Goal: Information Seeking & Learning: Compare options

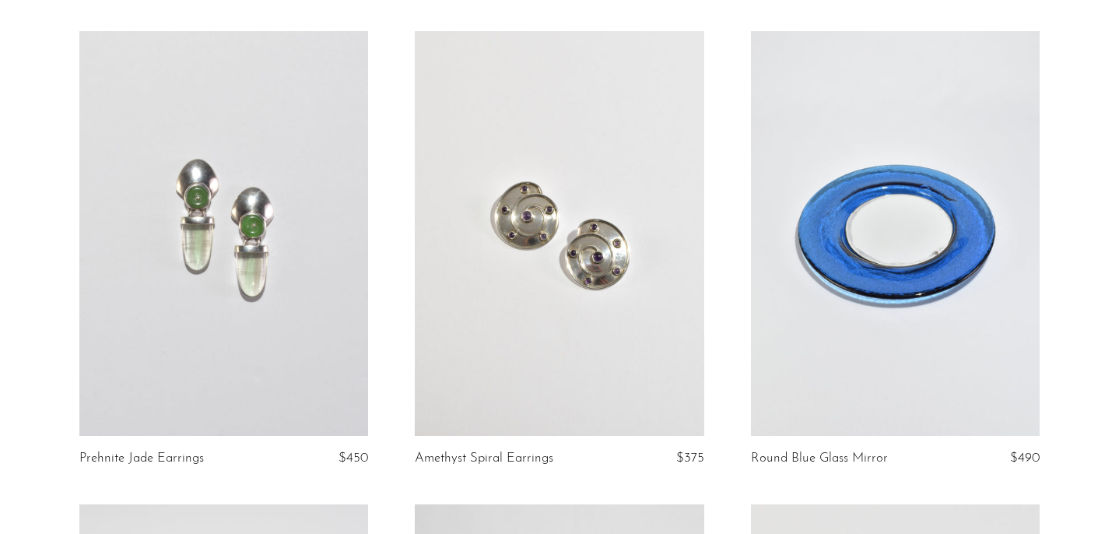
scroll to position [115, 0]
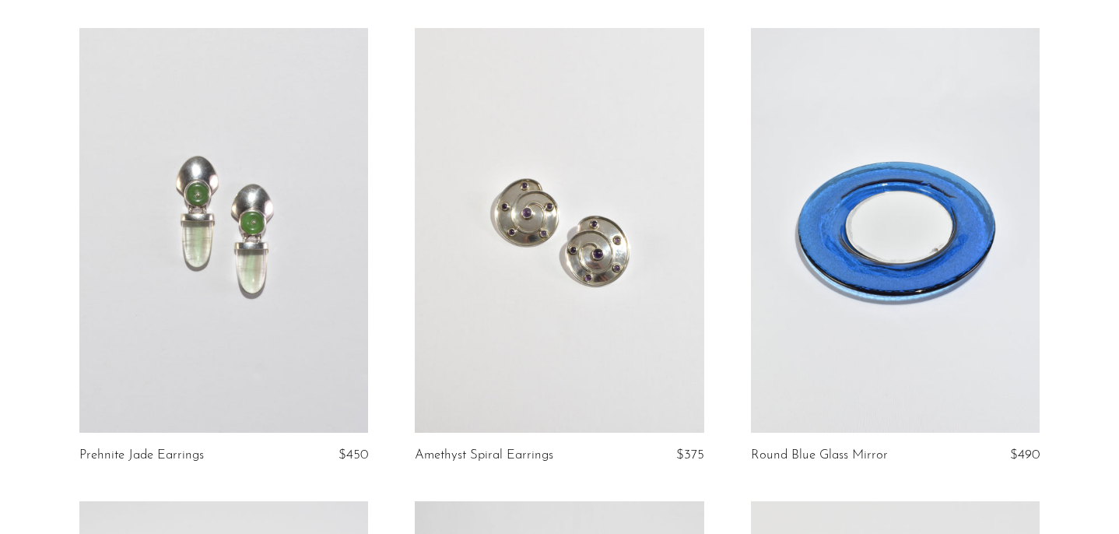
click at [269, 258] on link at bounding box center [223, 230] width 289 height 405
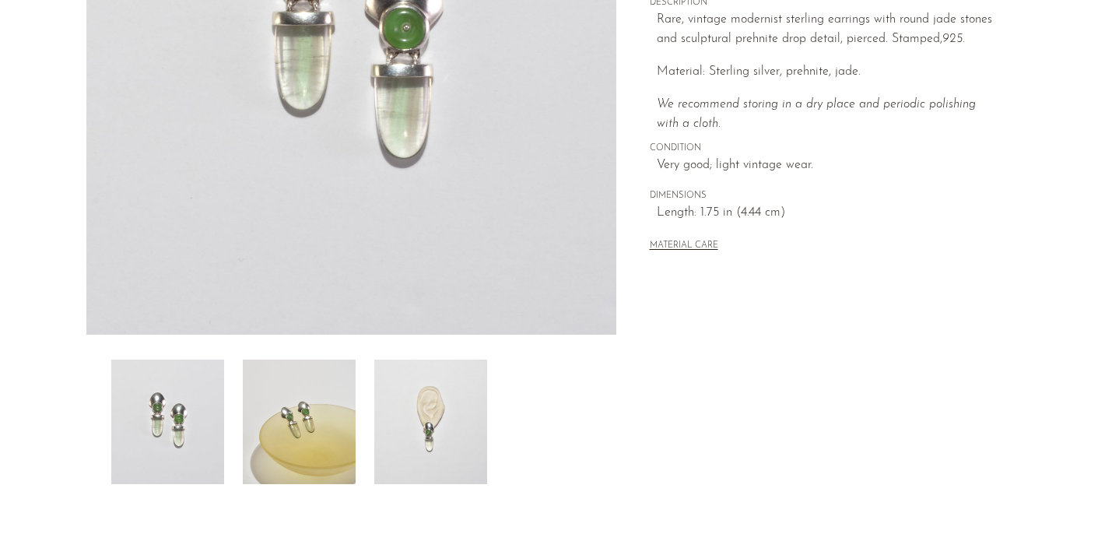
scroll to position [273, 0]
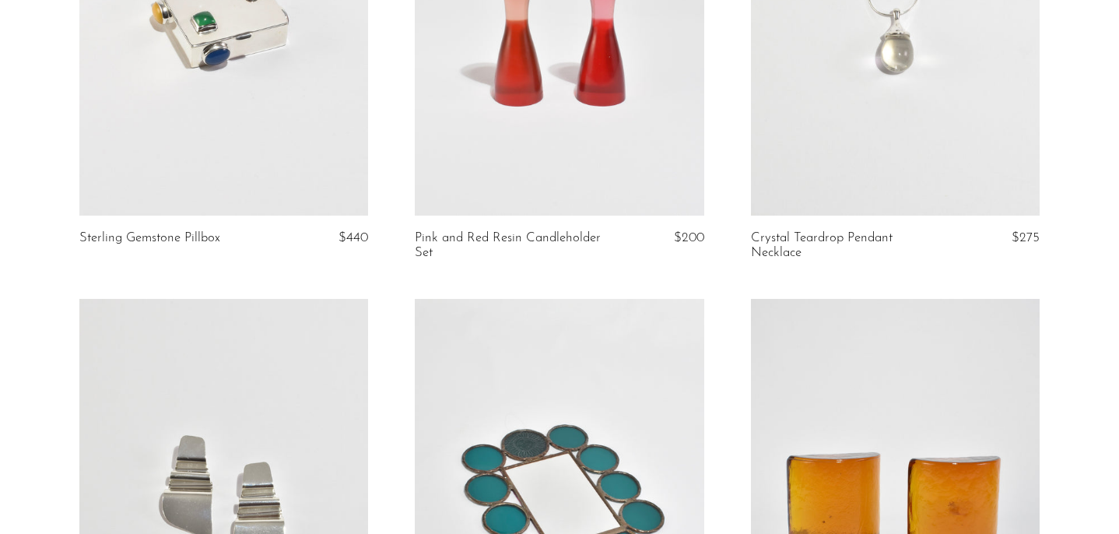
scroll to position [2000, 0]
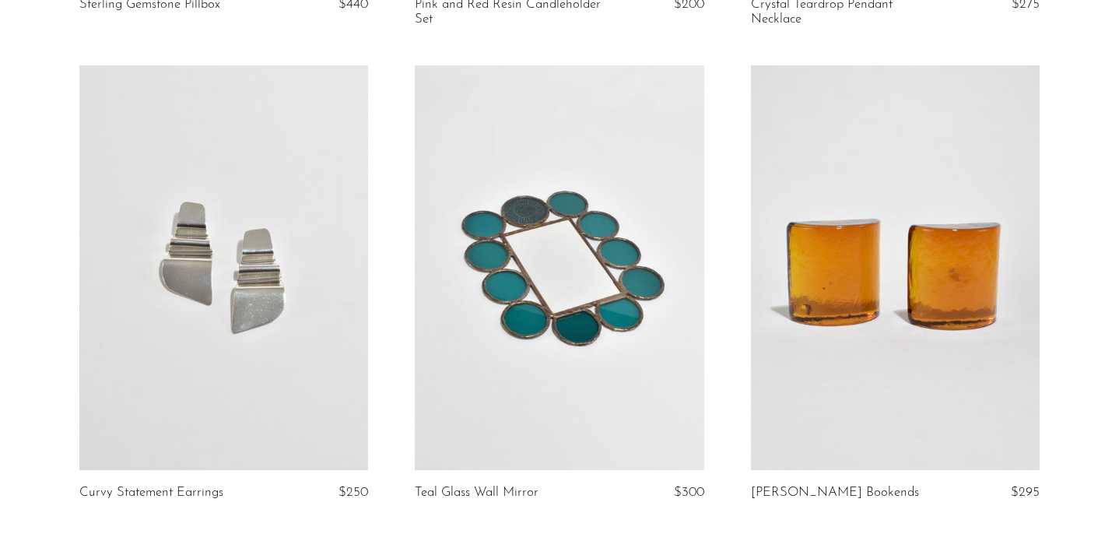
click at [195, 381] on link at bounding box center [223, 267] width 289 height 405
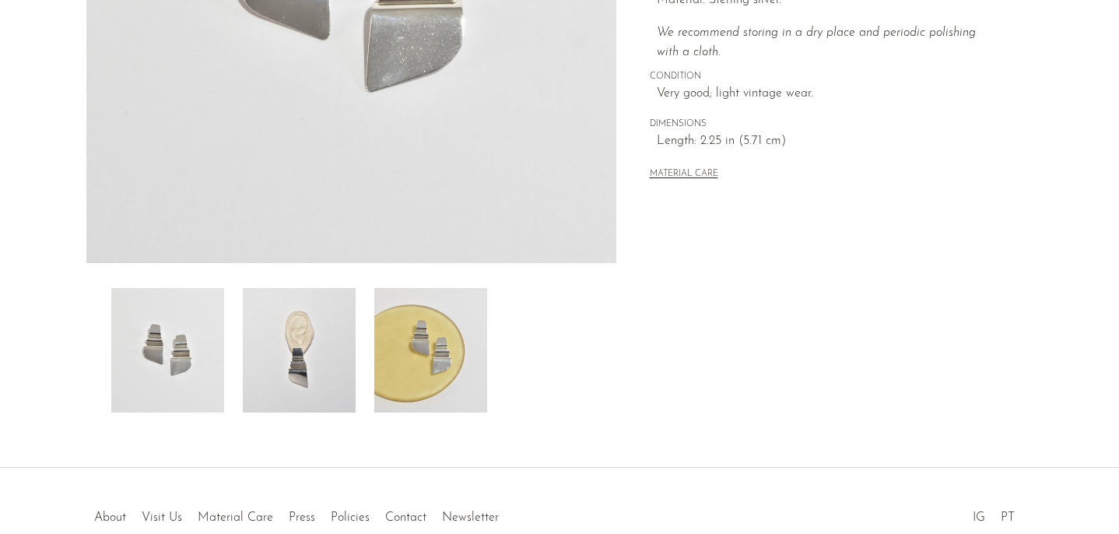
scroll to position [479, 0]
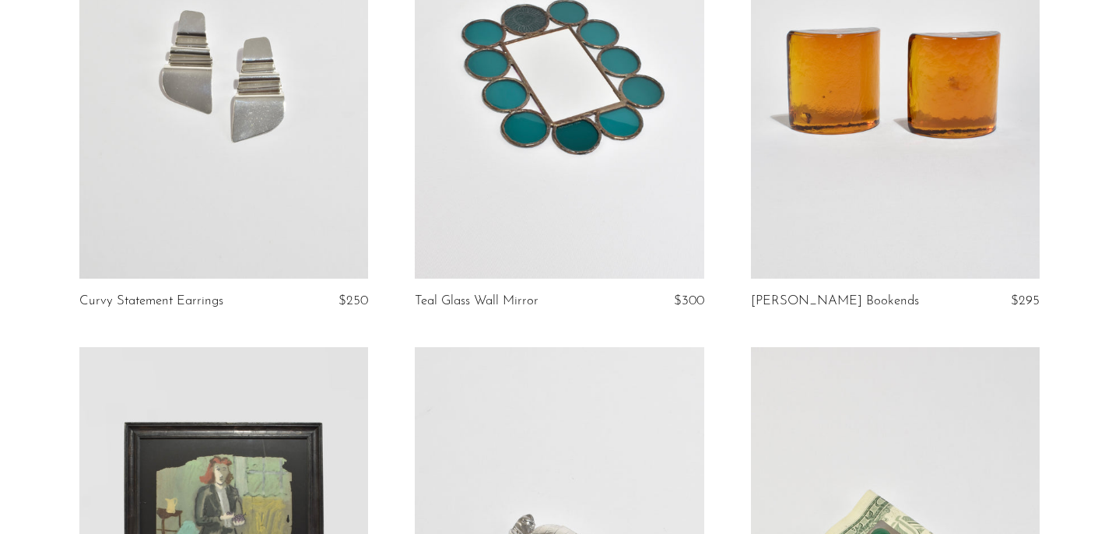
scroll to position [2559, 0]
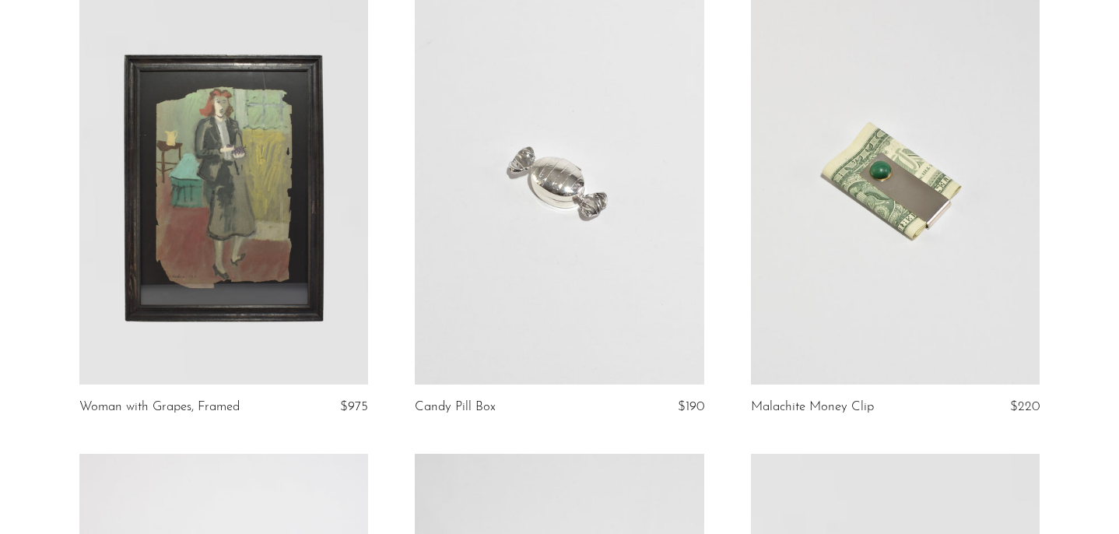
click at [592, 208] on link at bounding box center [559, 182] width 289 height 405
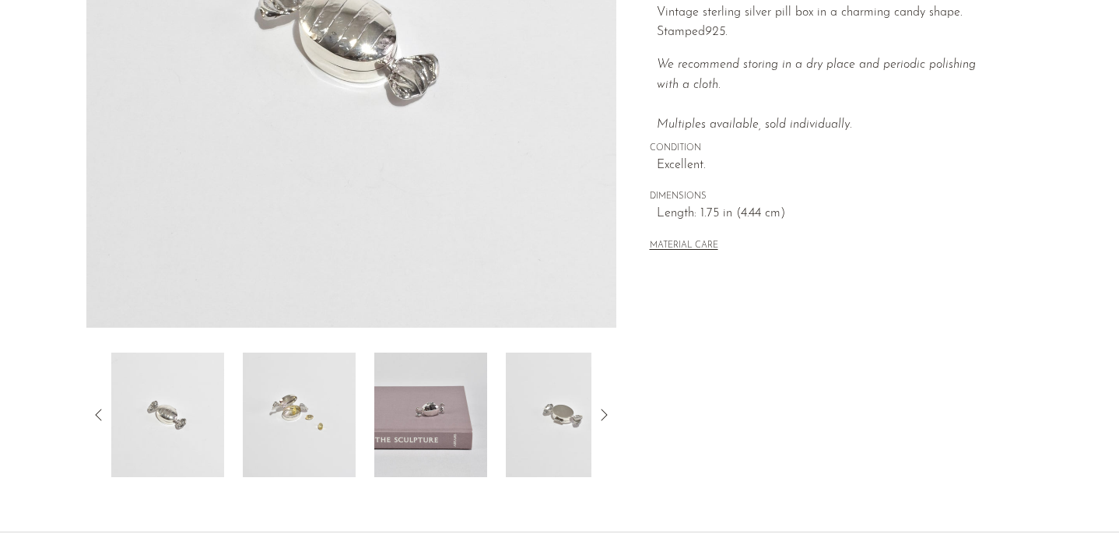
scroll to position [479, 0]
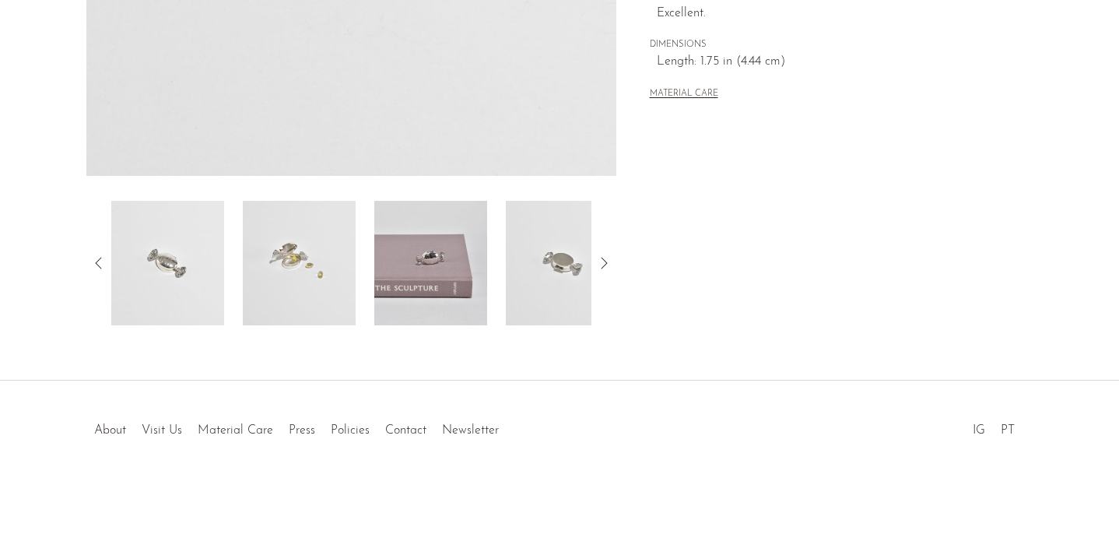
click at [300, 229] on img at bounding box center [299, 263] width 113 height 125
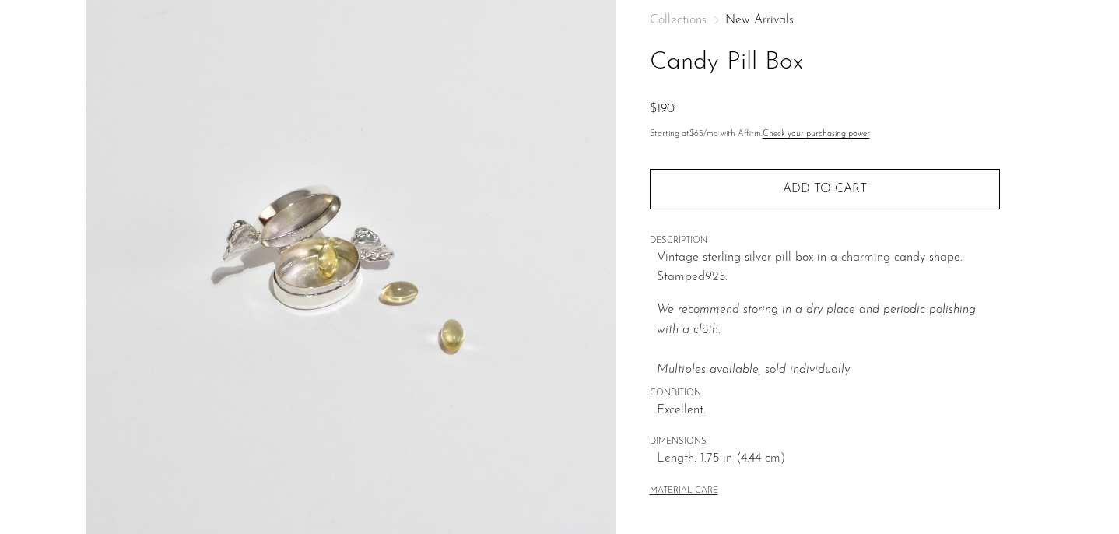
scroll to position [18, 0]
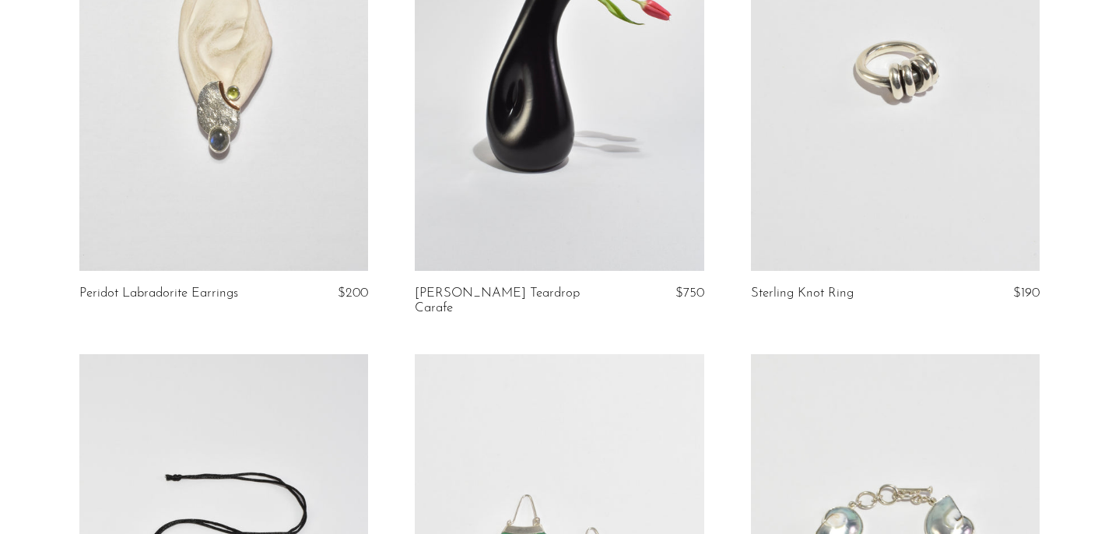
scroll to position [4585, 0]
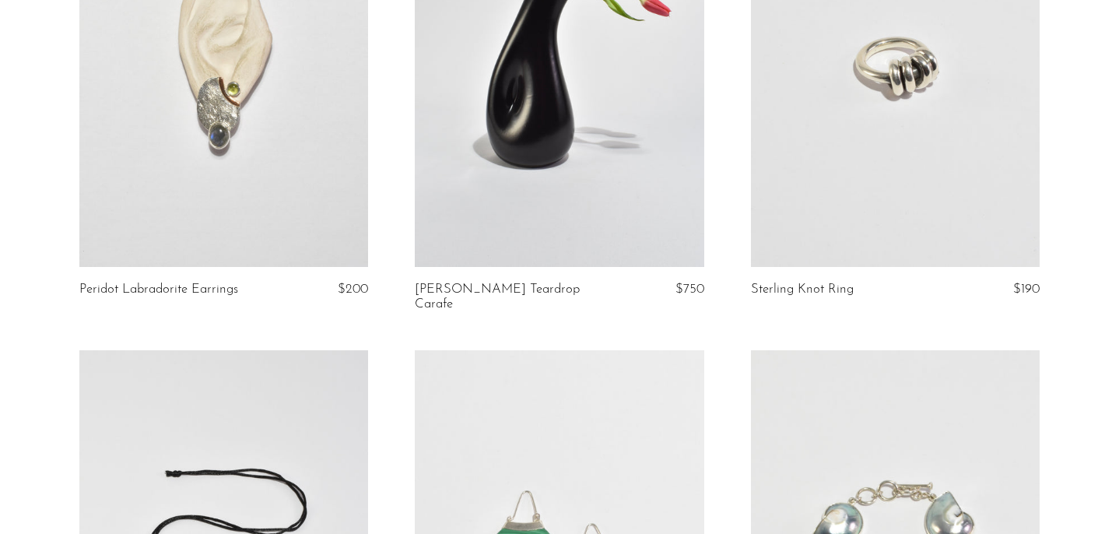
click at [908, 203] on link at bounding box center [895, 64] width 289 height 405
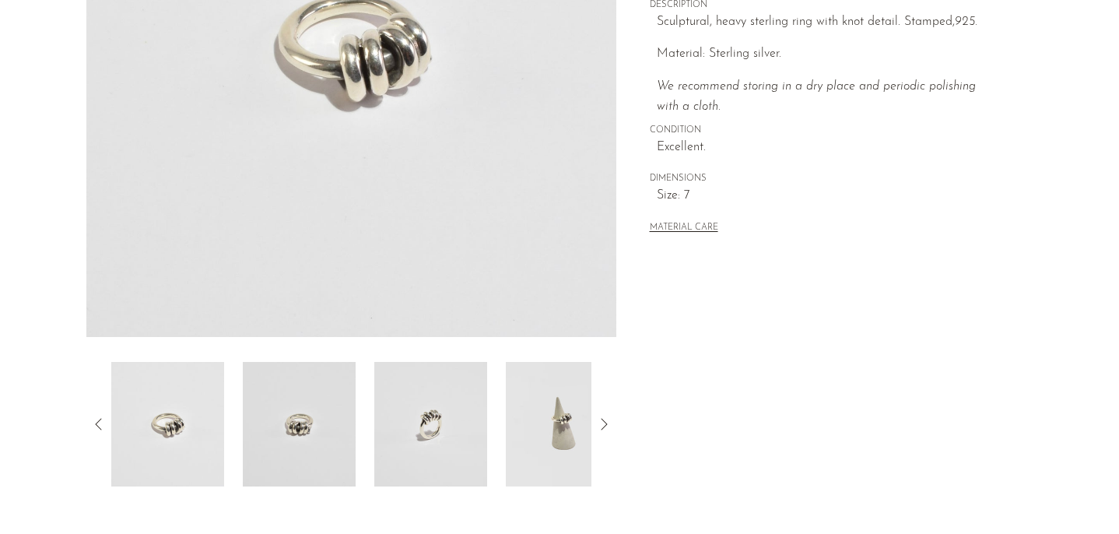
scroll to position [469, 0]
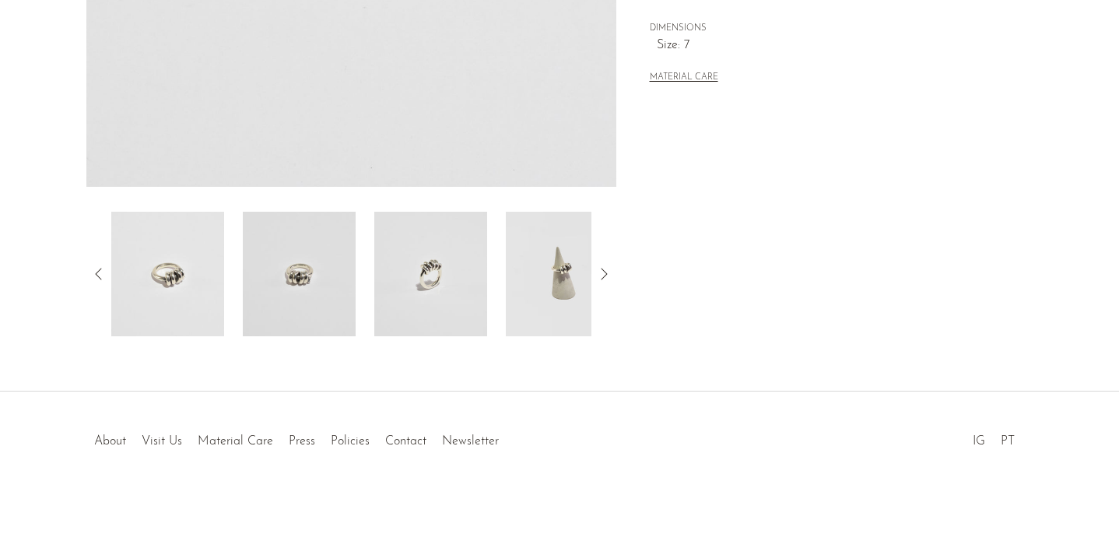
click at [578, 270] on img at bounding box center [562, 274] width 113 height 125
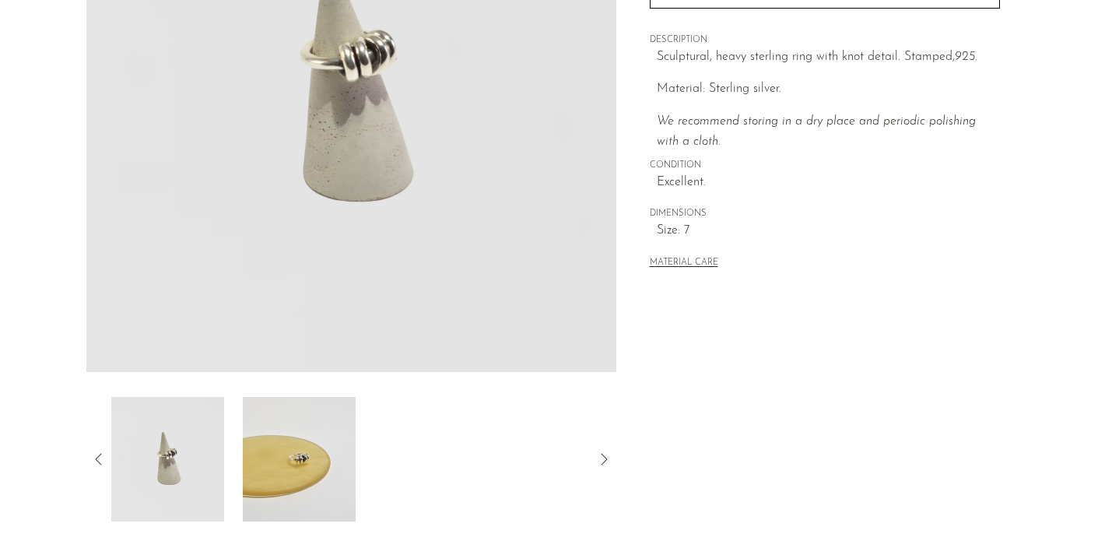
scroll to position [219, 0]
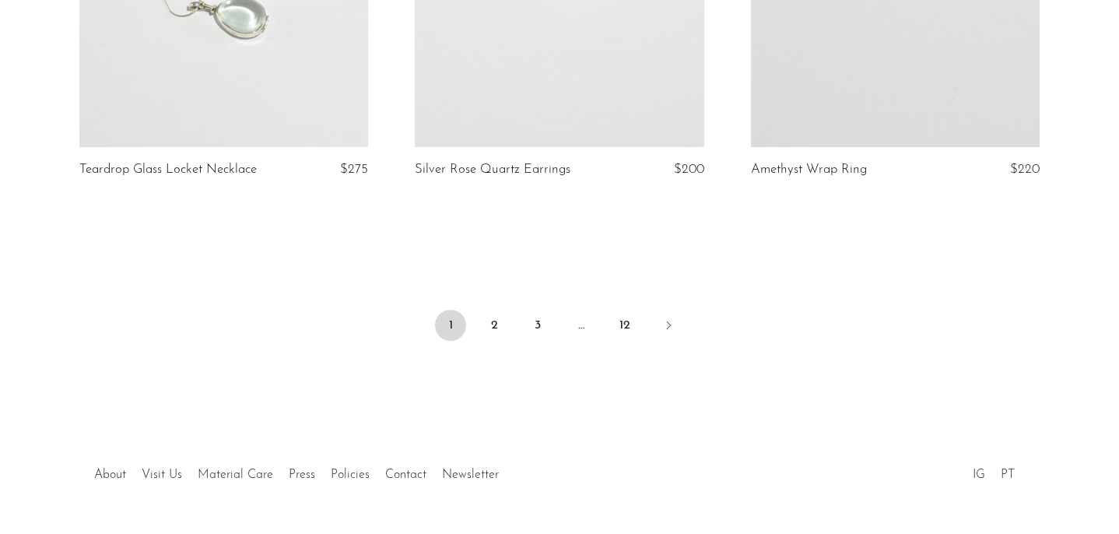
scroll to position [5697, 0]
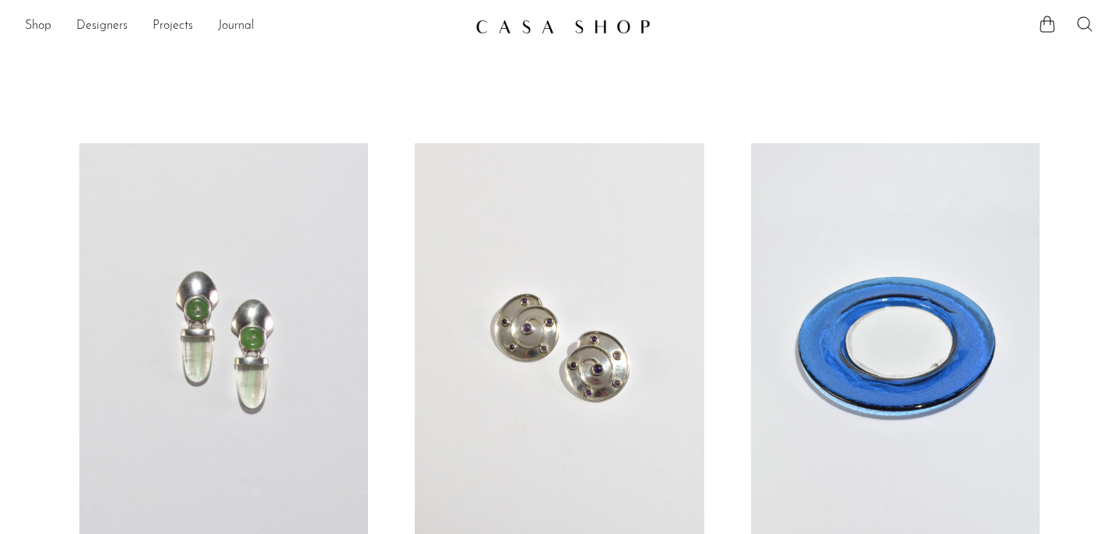
click at [1083, 19] on icon at bounding box center [1085, 24] width 19 height 19
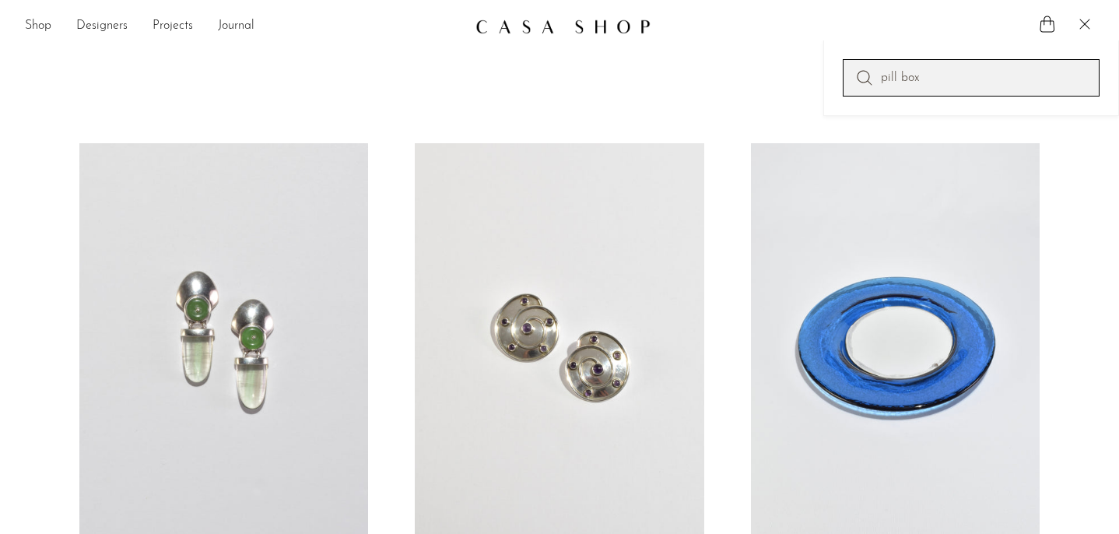
type input "pill box"
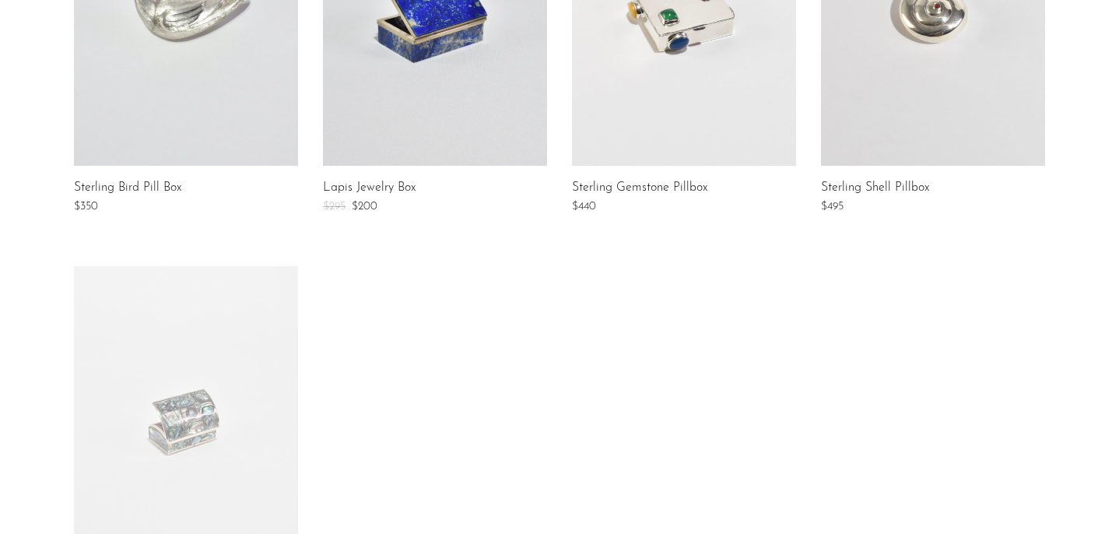
scroll to position [705, 0]
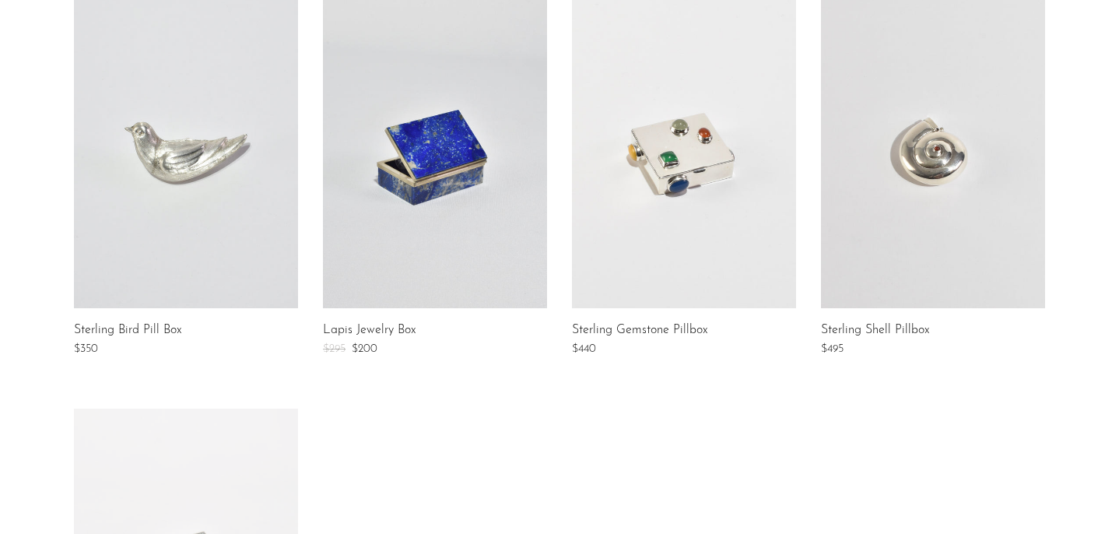
click at [195, 183] on link at bounding box center [186, 152] width 224 height 311
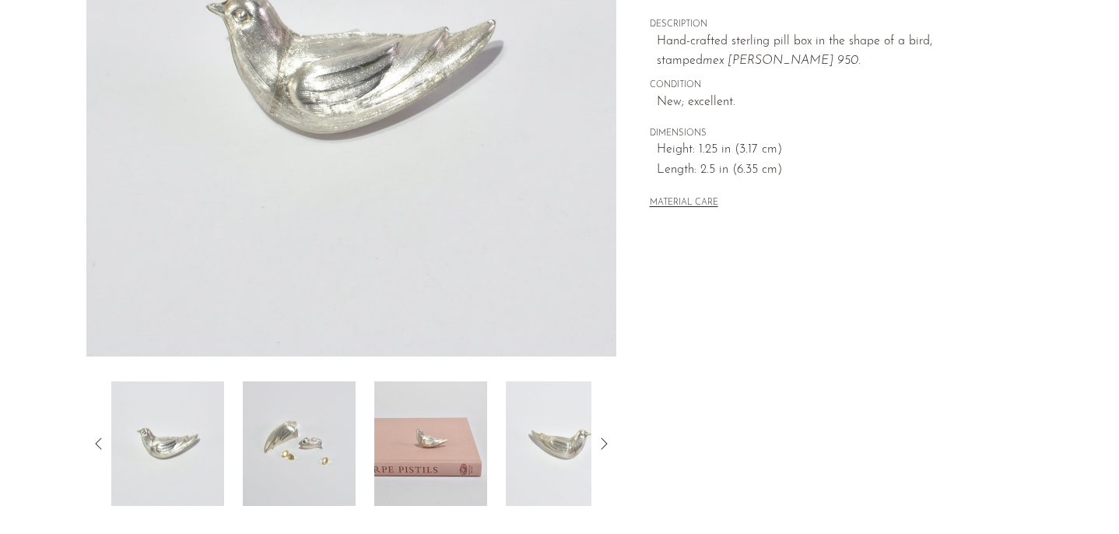
scroll to position [479, 0]
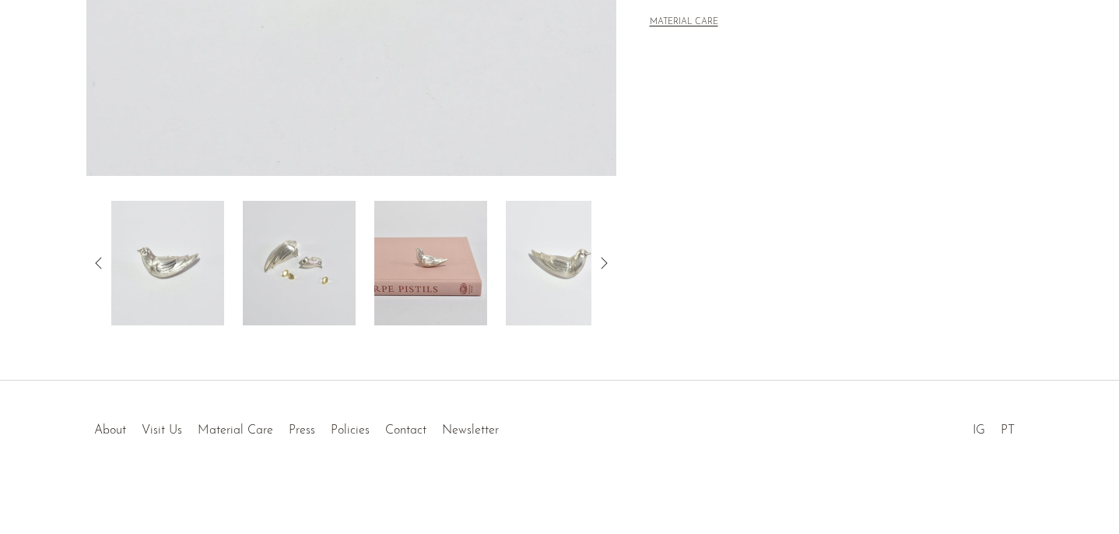
click at [307, 259] on img at bounding box center [299, 263] width 113 height 125
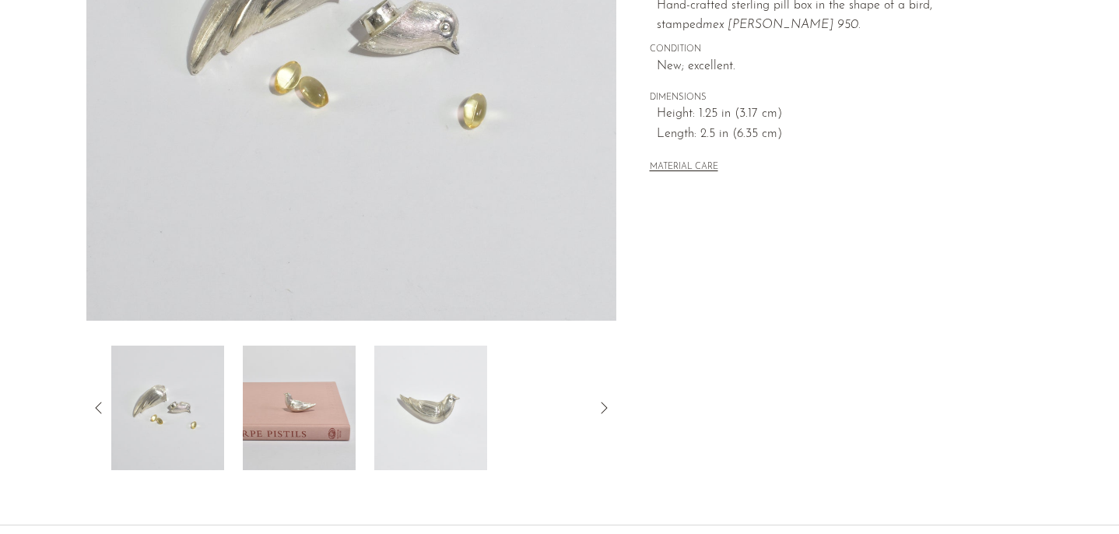
scroll to position [356, 0]
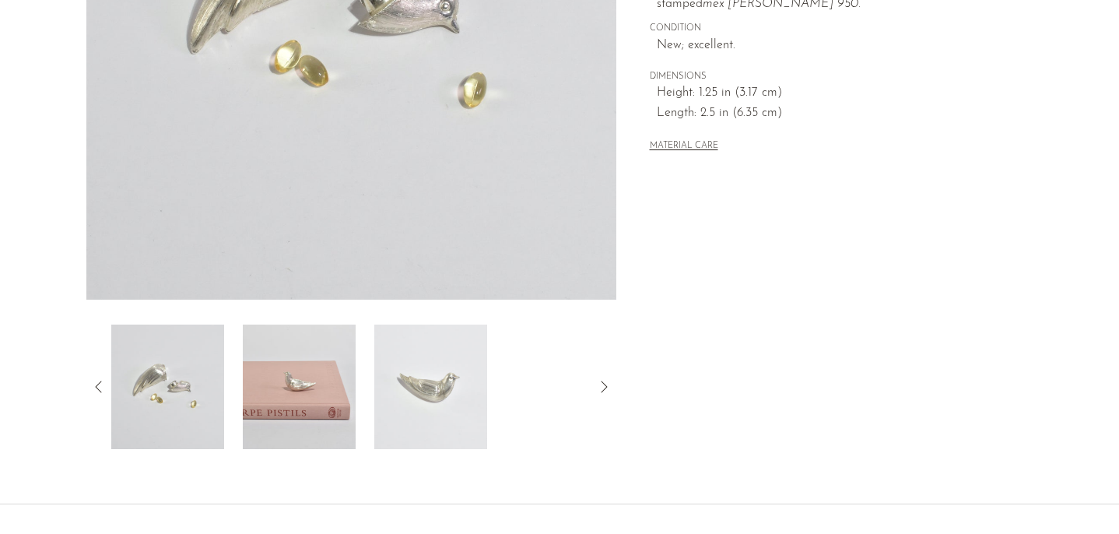
click at [322, 379] on img at bounding box center [299, 387] width 113 height 125
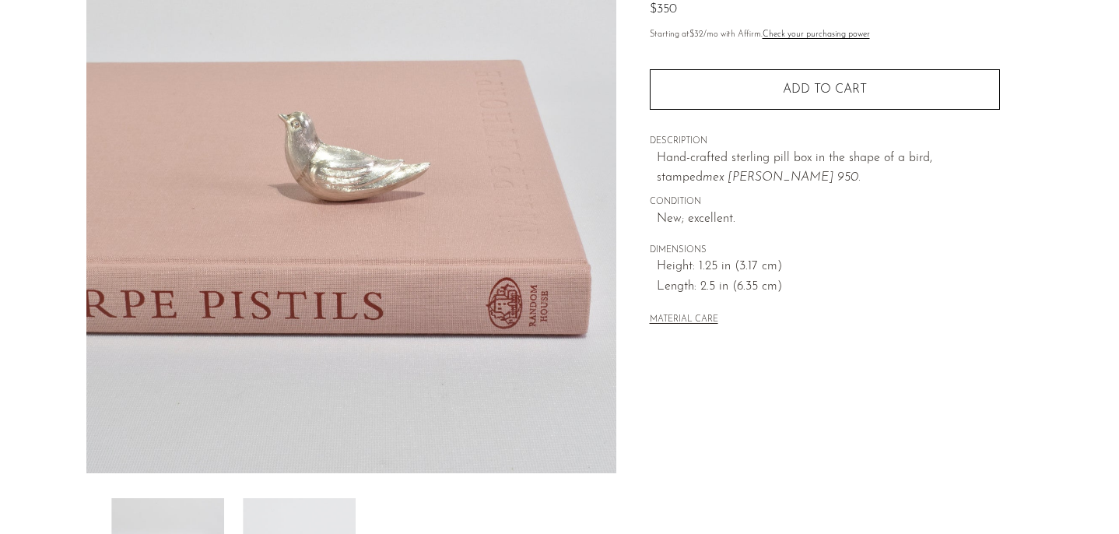
scroll to position [181, 0]
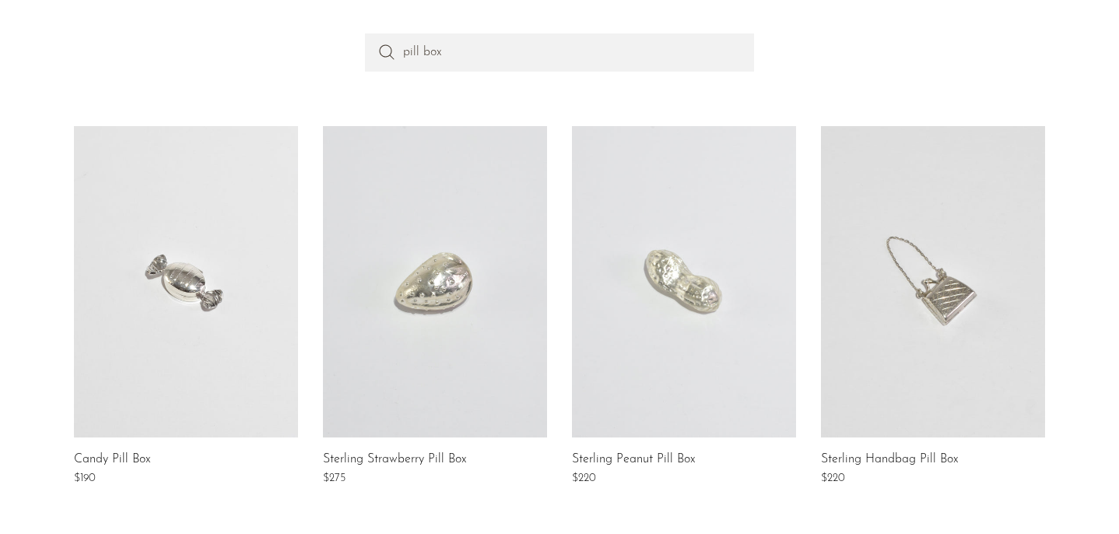
scroll to position [166, 0]
click at [658, 333] on link at bounding box center [684, 280] width 224 height 311
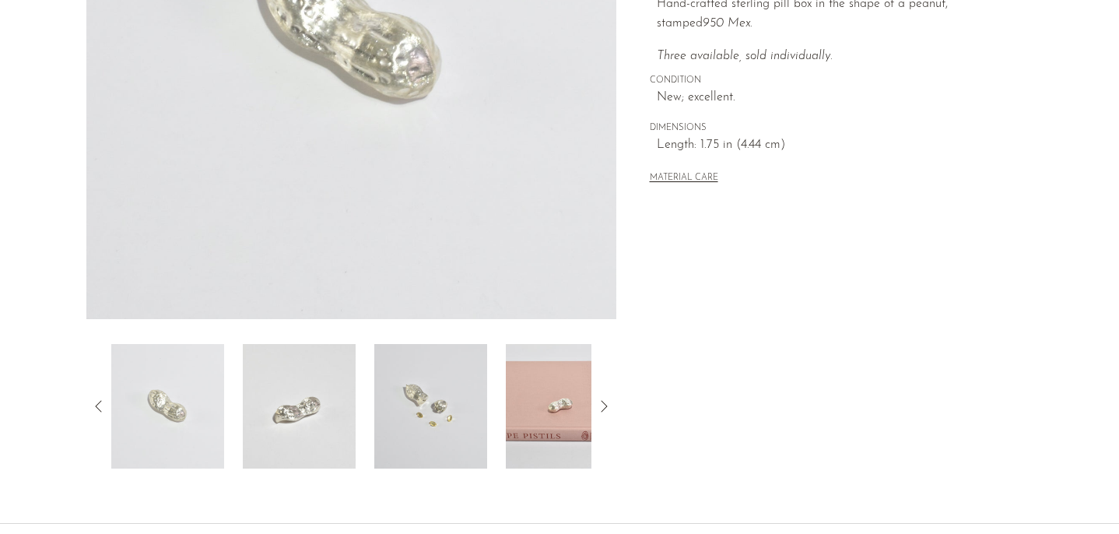
scroll to position [465, 0]
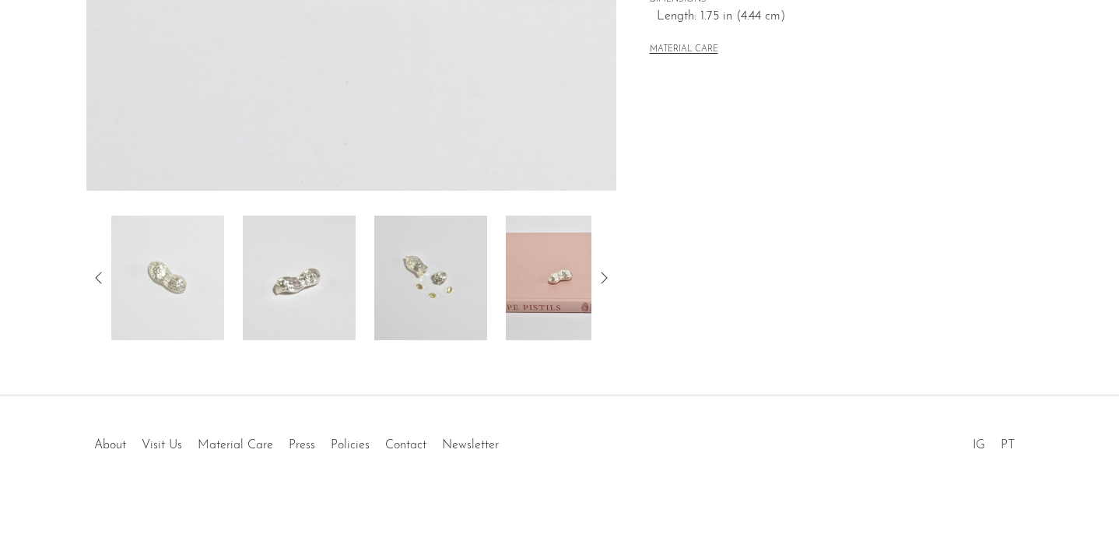
click at [440, 278] on img at bounding box center [430, 278] width 113 height 125
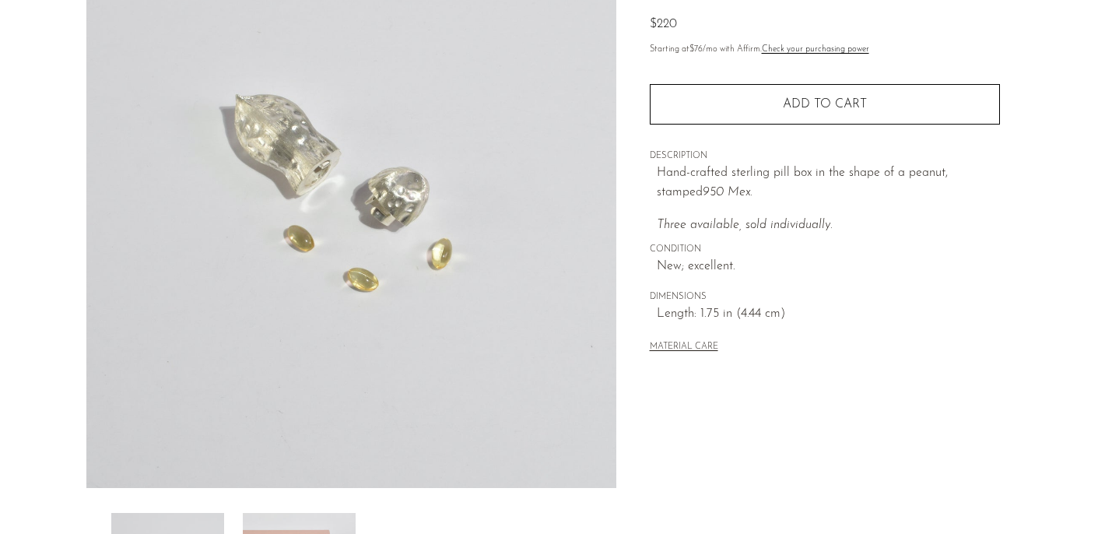
scroll to position [479, 0]
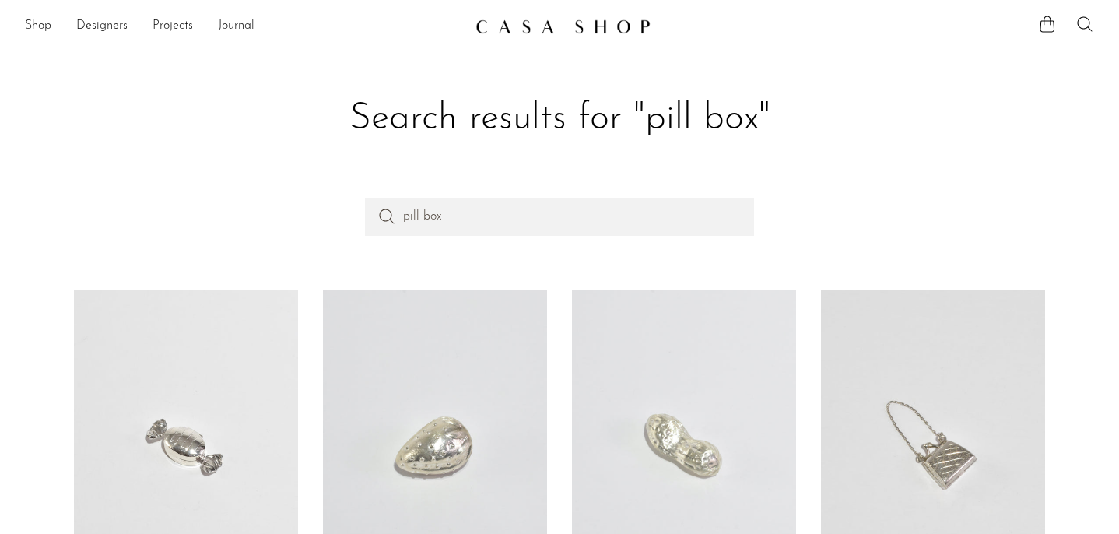
scroll to position [166, 0]
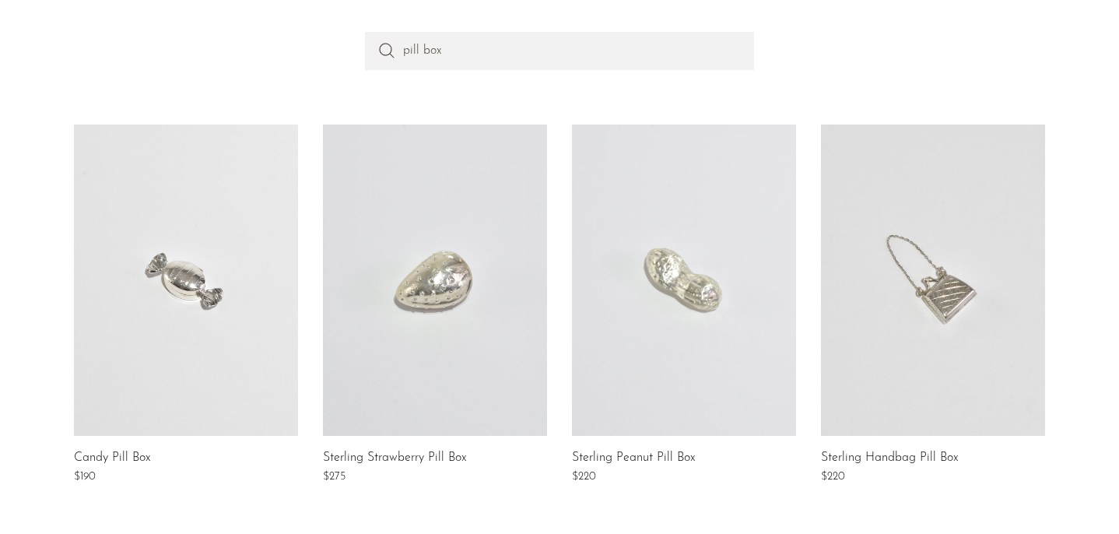
click at [444, 300] on link at bounding box center [435, 280] width 224 height 311
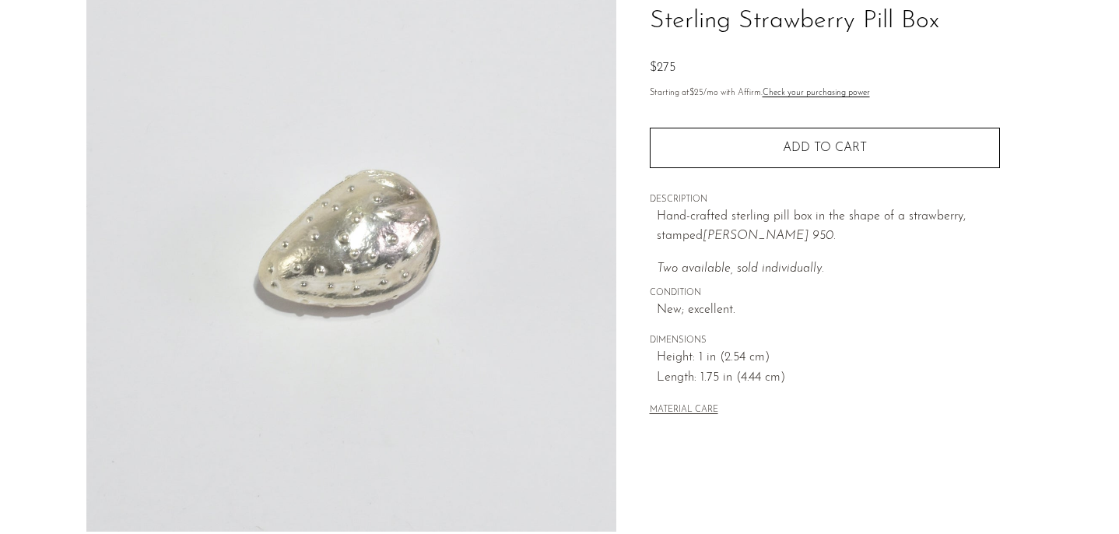
scroll to position [479, 0]
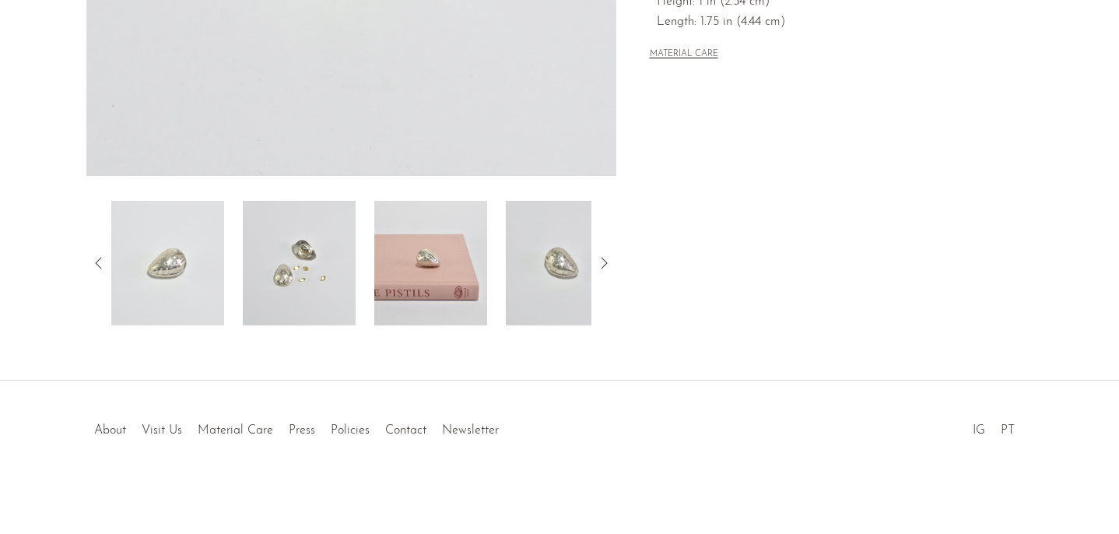
click at [335, 257] on img at bounding box center [299, 263] width 113 height 125
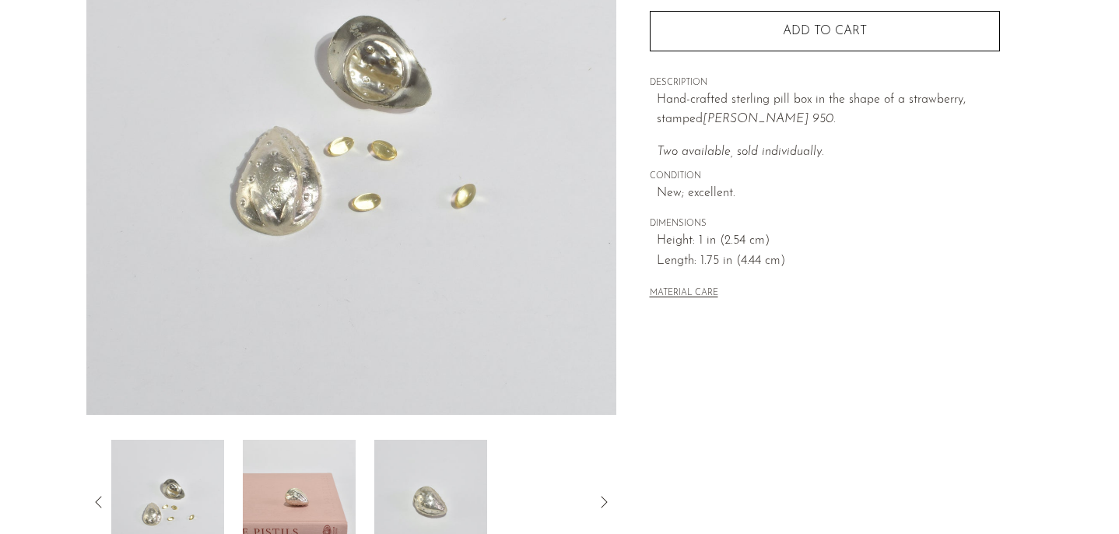
scroll to position [230, 0]
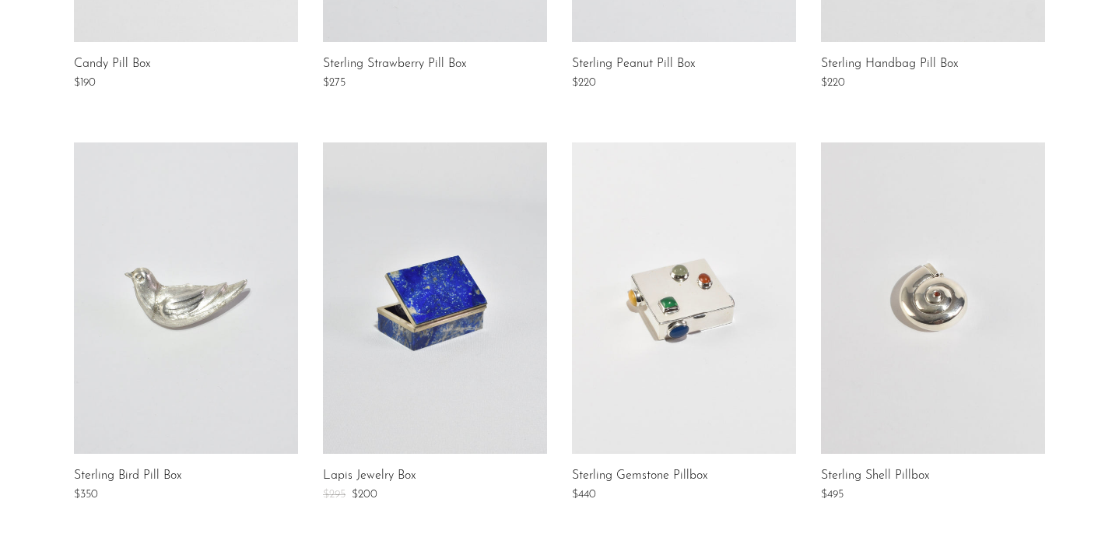
scroll to position [750, 0]
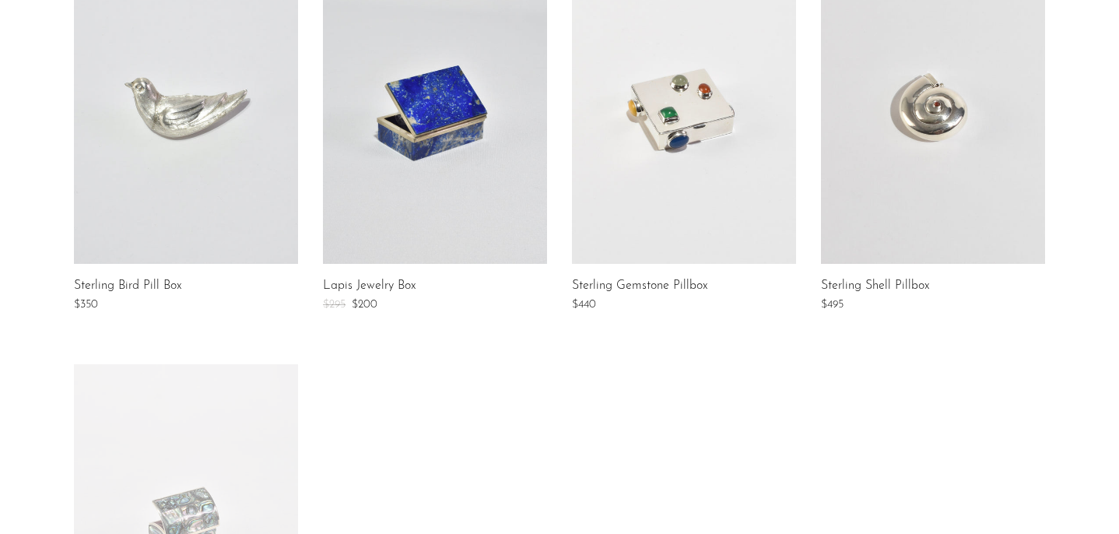
click at [964, 65] on link at bounding box center [933, 108] width 224 height 311
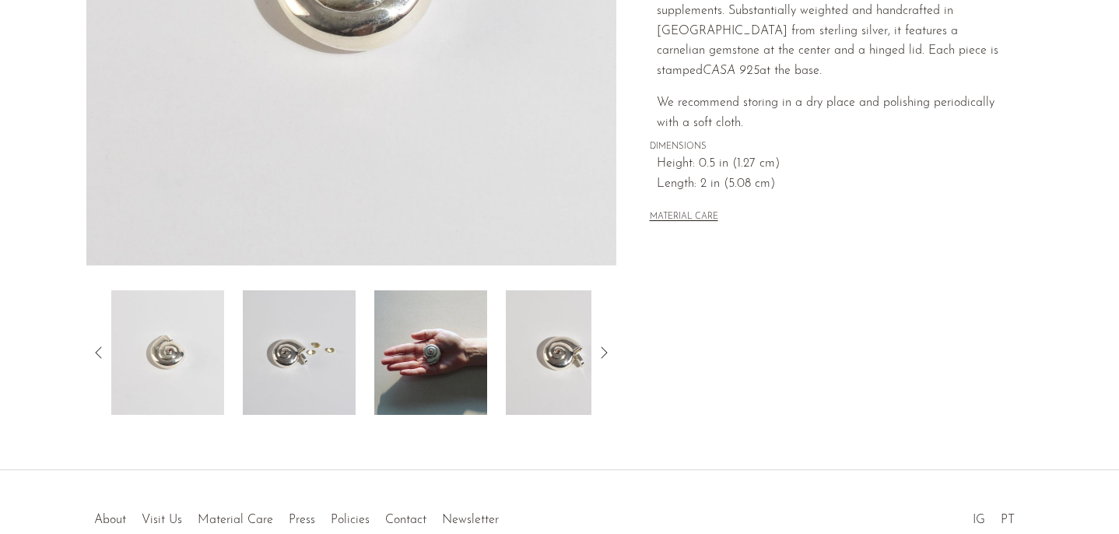
scroll to position [463, 0]
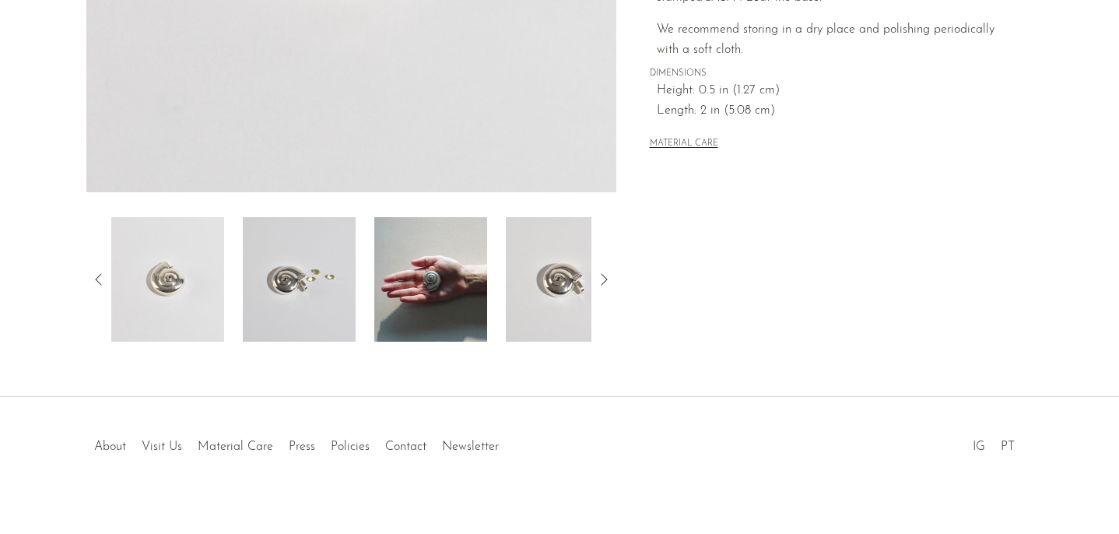
click at [419, 297] on img at bounding box center [430, 279] width 113 height 125
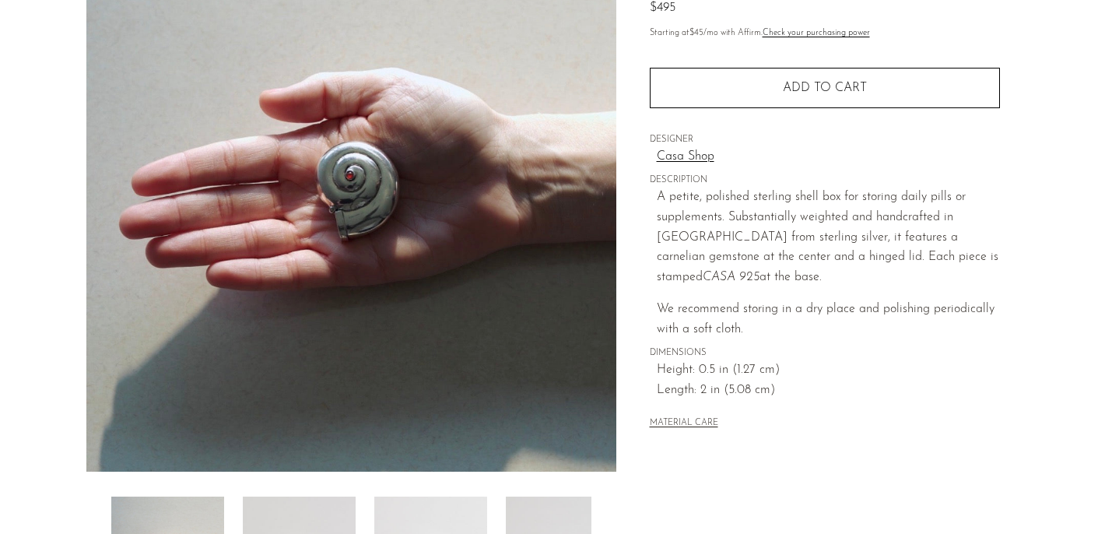
scroll to position [125, 0]
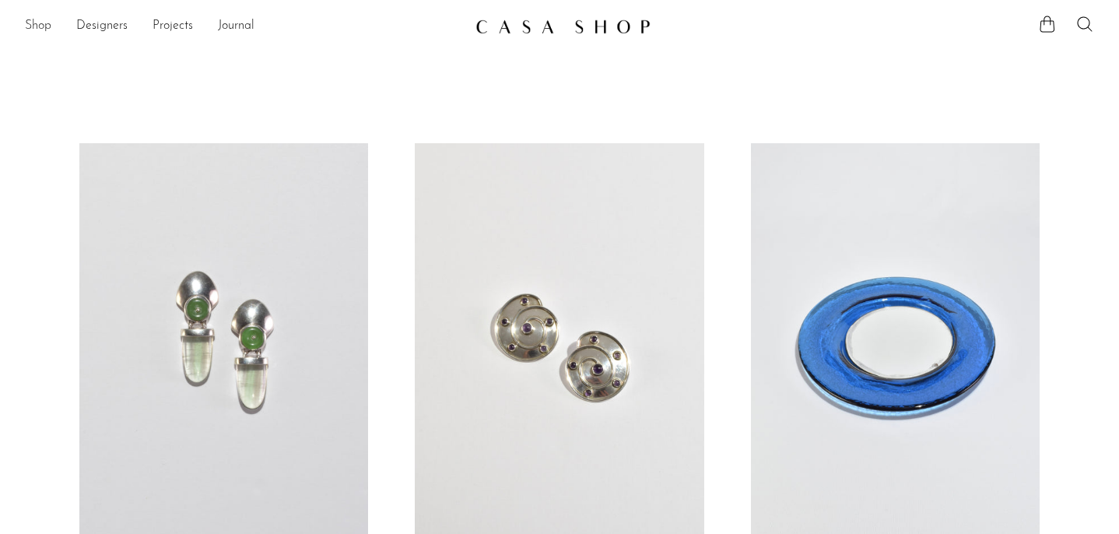
click at [44, 23] on link "Shop" at bounding box center [38, 26] width 26 height 20
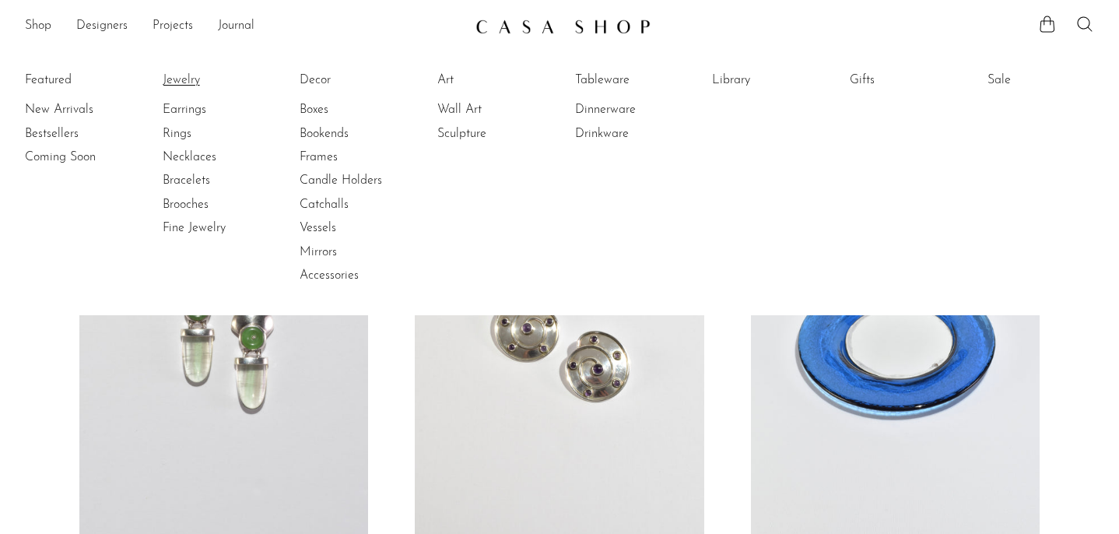
click at [188, 75] on link "Jewelry" at bounding box center [221, 80] width 117 height 17
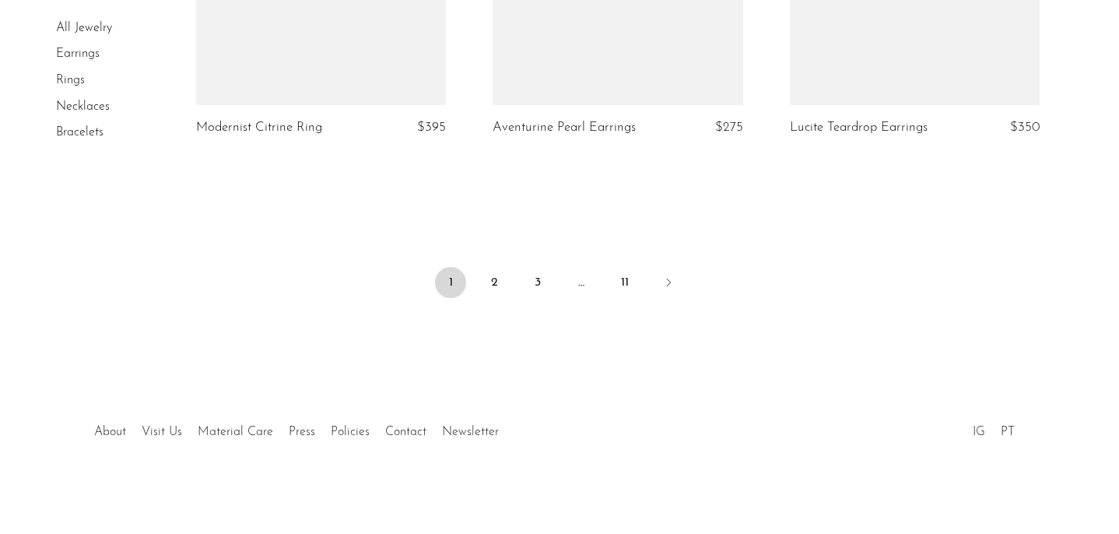
scroll to position [5072, 0]
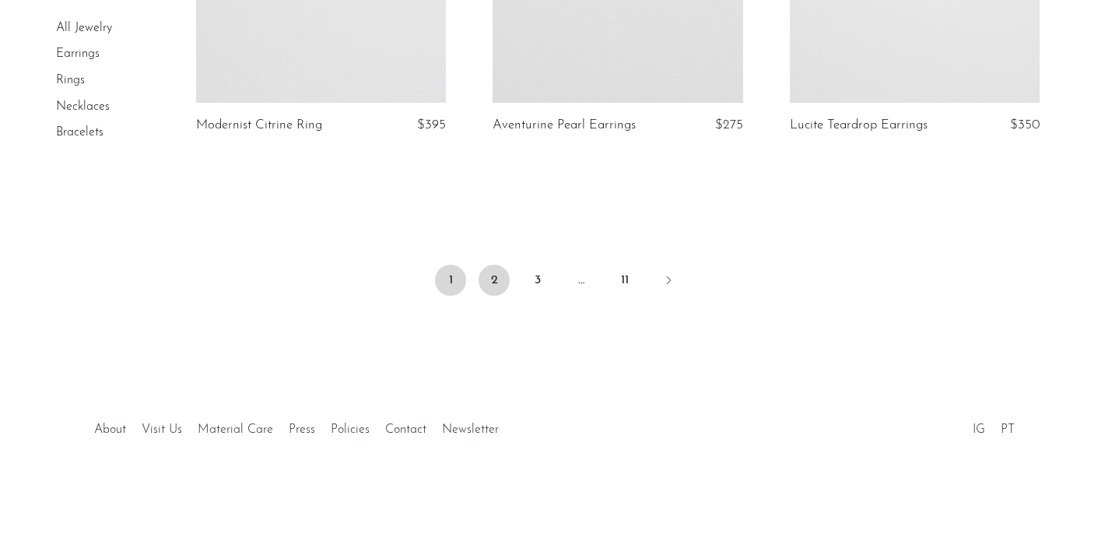
click at [494, 276] on link "2" at bounding box center [494, 280] width 31 height 31
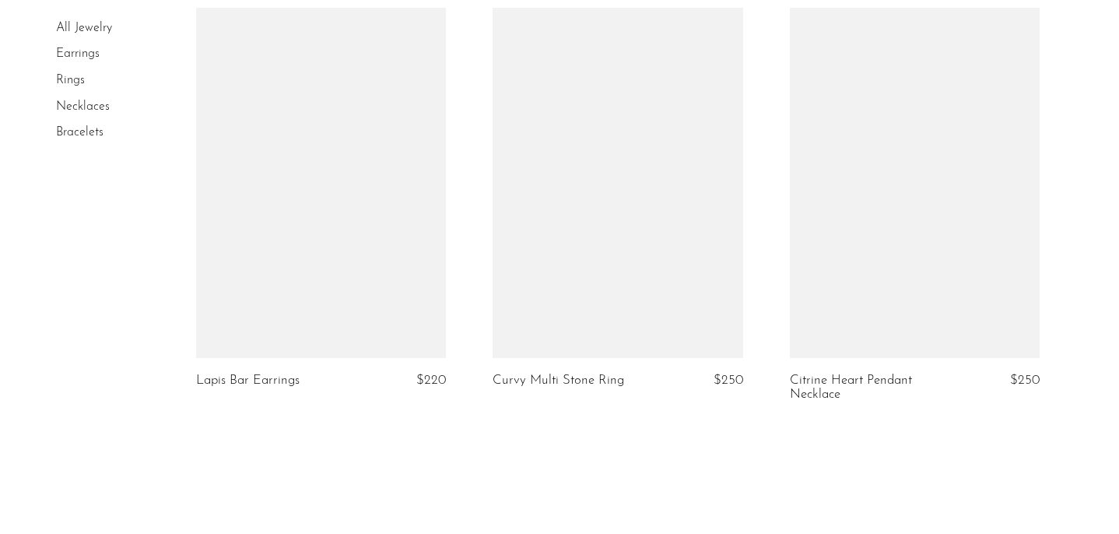
scroll to position [4918, 0]
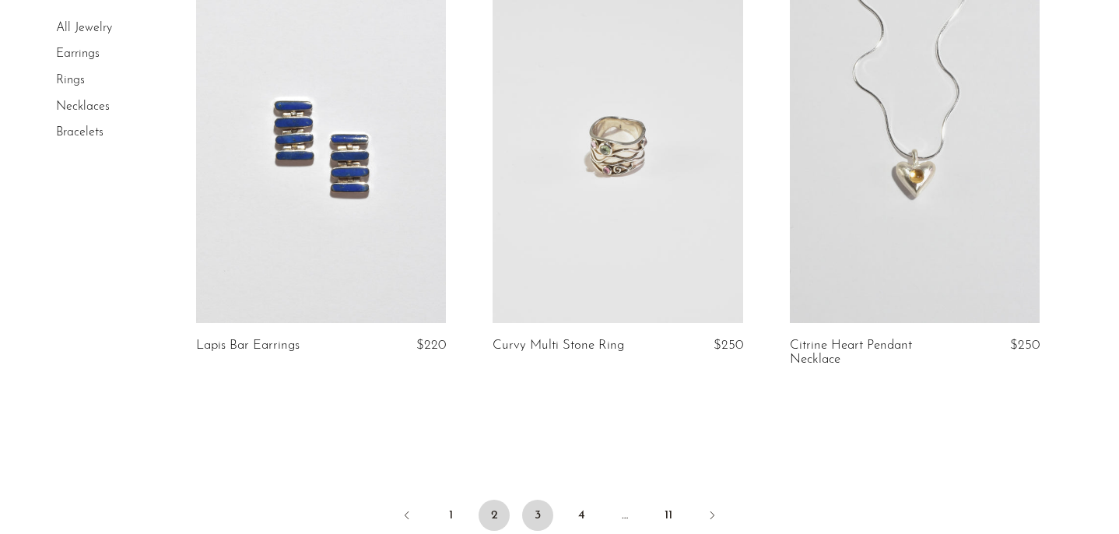
click at [542, 500] on link "3" at bounding box center [537, 515] width 31 height 31
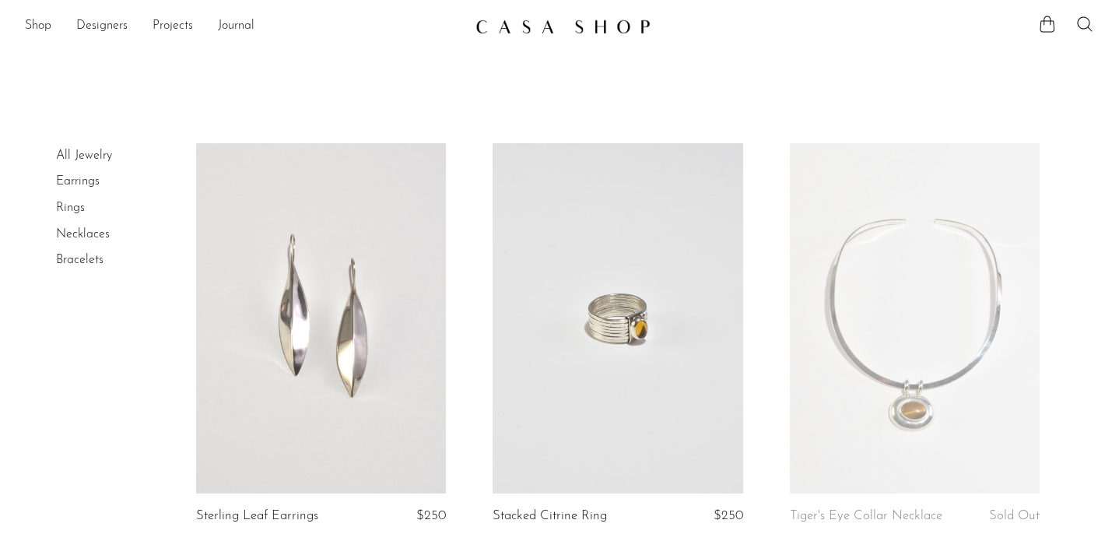
click at [374, 269] on link at bounding box center [321, 318] width 250 height 350
